Goal: Navigation & Orientation: Find specific page/section

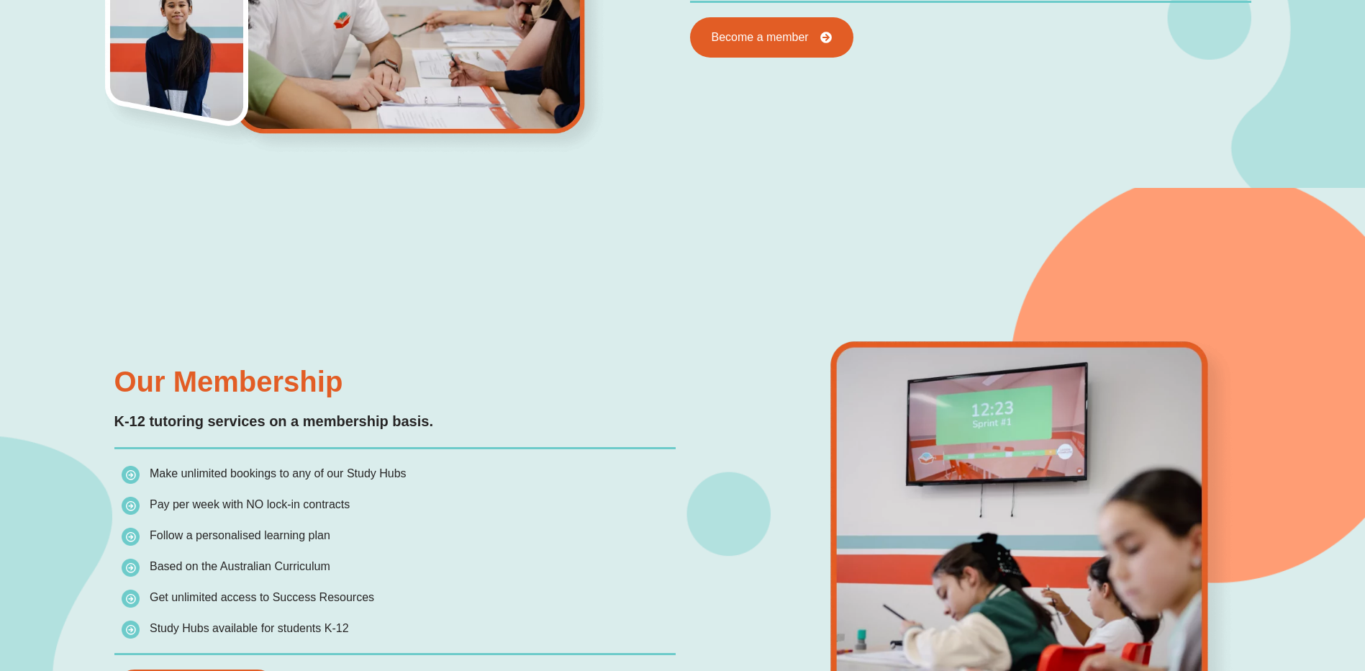
scroll to position [1296, 0]
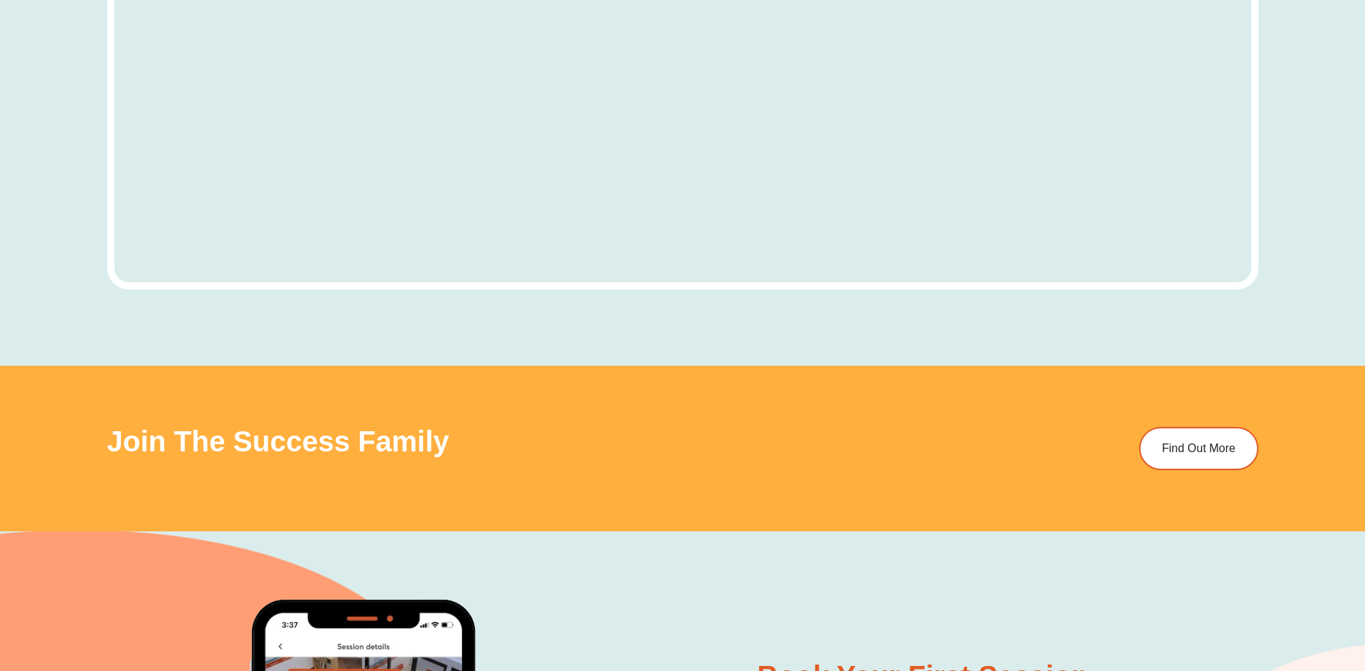
scroll to position [6262, 0]
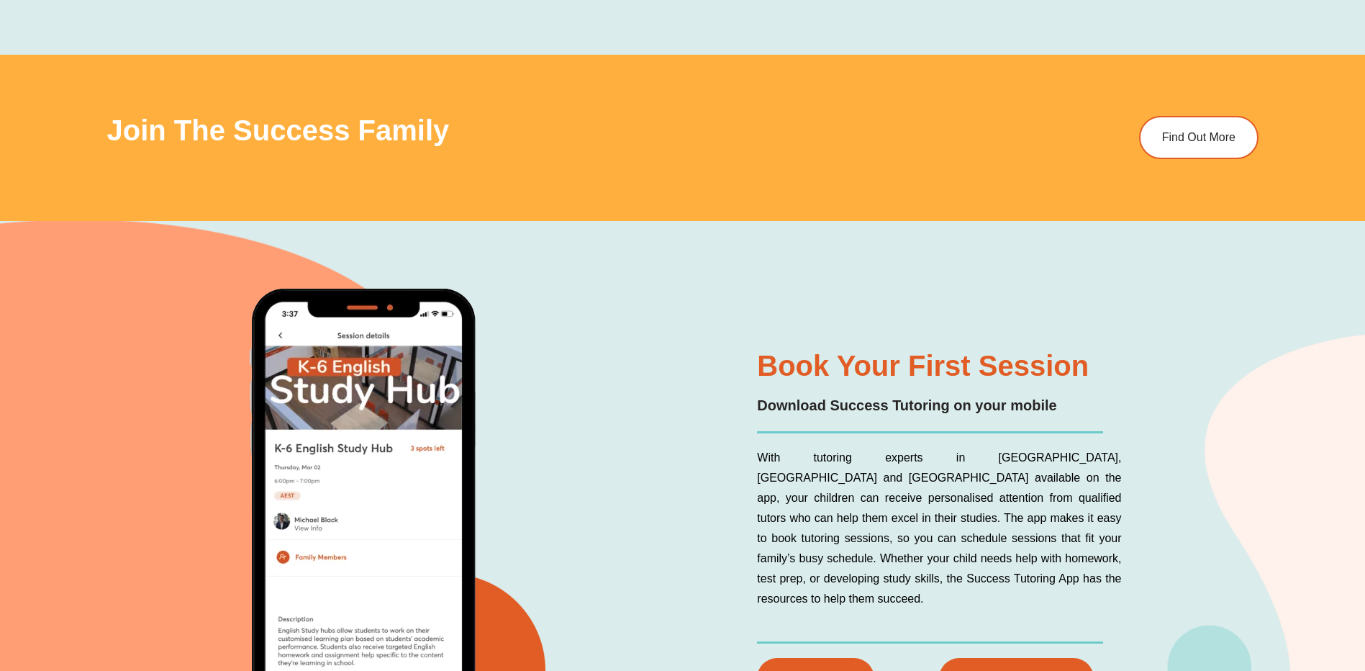
scroll to position [5614, 0]
